Goal: Book appointment/travel/reservation

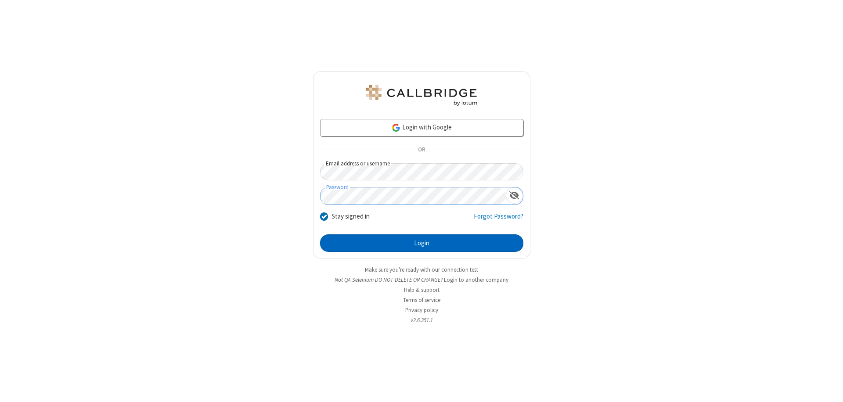
click at [422, 243] on button "Login" at bounding box center [421, 244] width 203 height 18
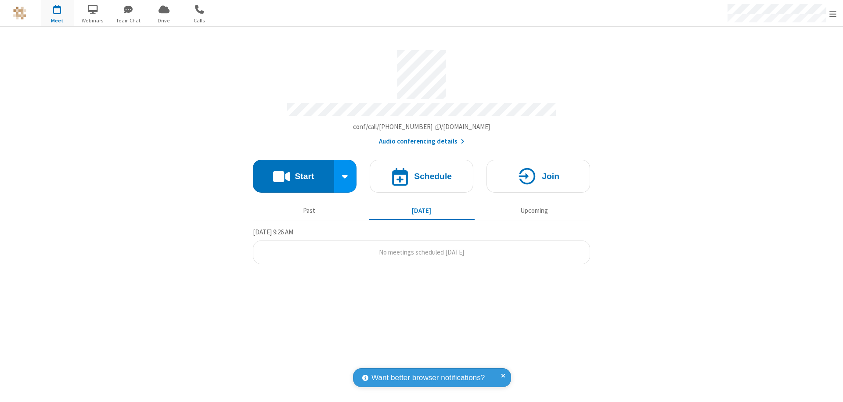
click at [833, 14] on span "Open menu" at bounding box center [833, 14] width 7 height 9
click at [57, 13] on span "button" at bounding box center [57, 9] width 33 height 15
click at [422, 172] on h4 "Schedule" at bounding box center [433, 176] width 38 height 8
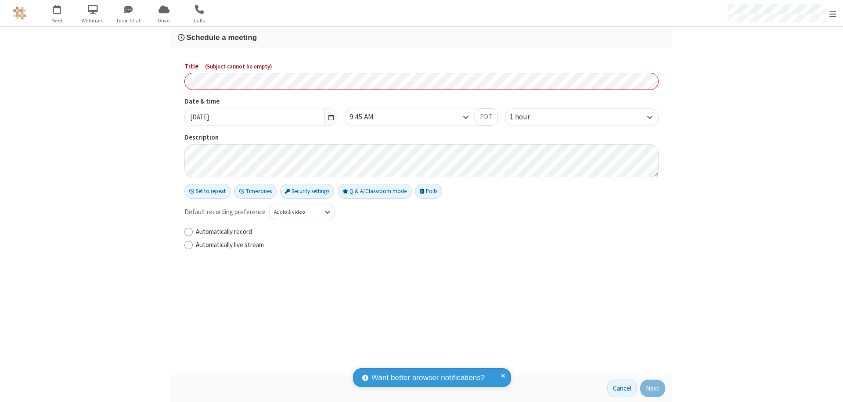
click at [422, 37] on h3 "Schedule a meeting" at bounding box center [422, 37] width 488 height 8
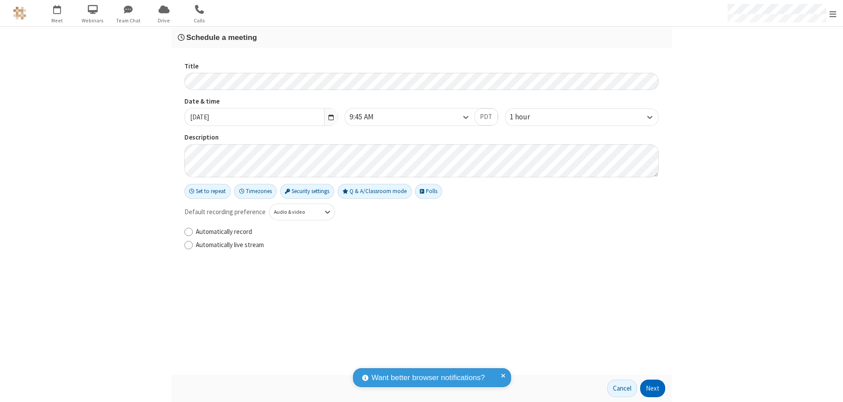
click at [653, 389] on button "Next" at bounding box center [652, 389] width 25 height 18
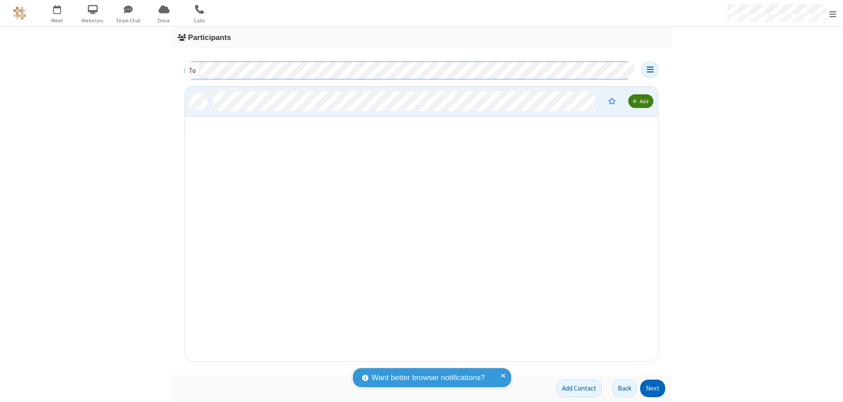
click at [653, 389] on button "Next" at bounding box center [652, 389] width 25 height 18
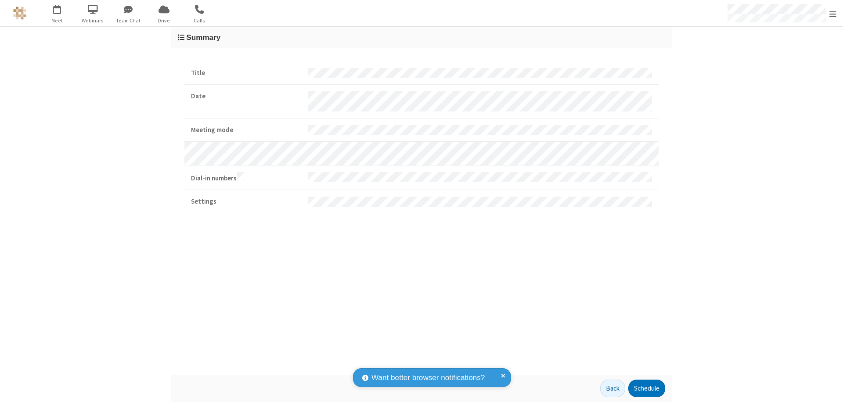
click at [646, 389] on button "Schedule" at bounding box center [646, 389] width 37 height 18
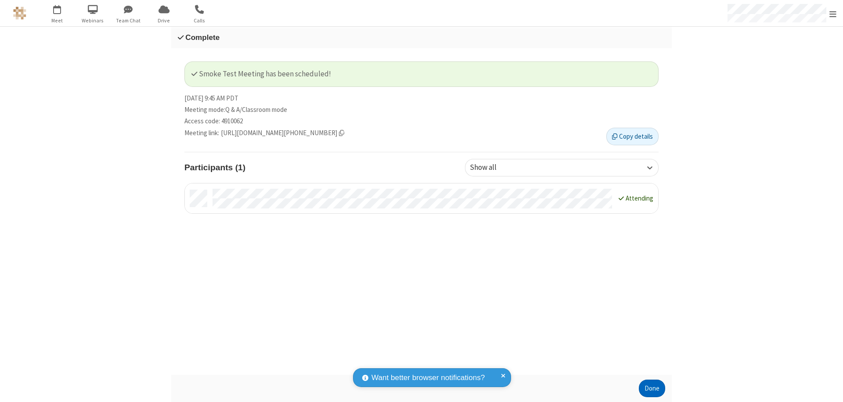
click at [652, 389] on button "Done" at bounding box center [652, 389] width 26 height 18
